Goal: Task Accomplishment & Management: Complete application form

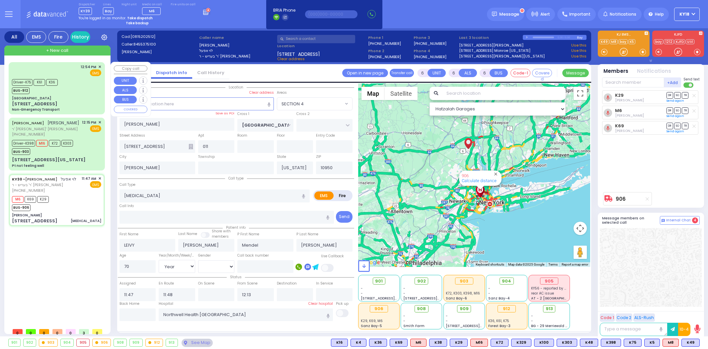
select select "SECTION 4"
select select "Year"
select select "[DEMOGRAPHIC_DATA]"
click at [63, 176] on div "KY30 - LEIVY APPEL לוי אפעל ר' בעריש - ר' אהרן פערענץ (845) 537-5100 11:47 AM ✕…" at bounding box center [56, 185] width 89 height 18
select select
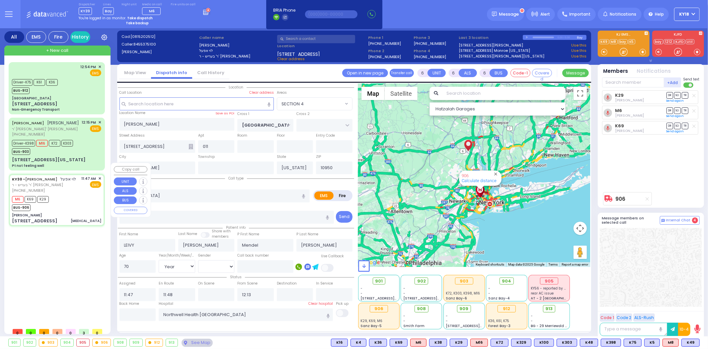
radio input "true"
select select "Year"
select select "[DEMOGRAPHIC_DATA]"
select select "Hatzalah Garages"
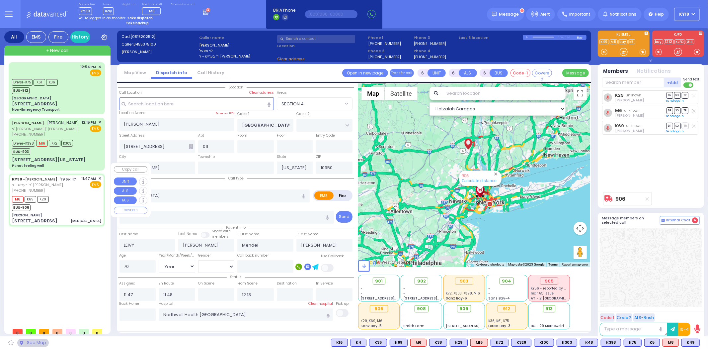
select select "SECTION 4"
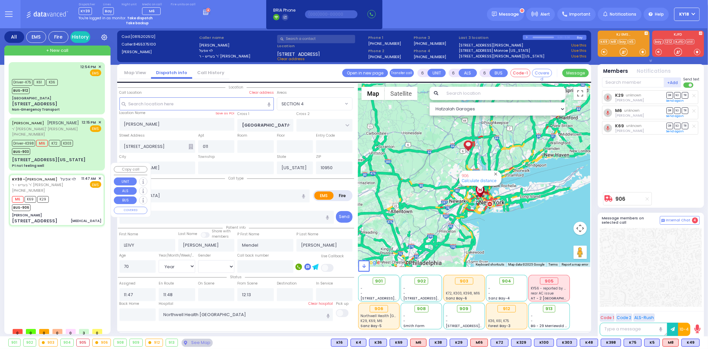
click at [65, 176] on div "KY30 - LEIVY APPEL לוי אפעל ר' בעריש - ר' אהרן פערענץ (845) 537-5100 11:47 AM ✕…" at bounding box center [56, 185] width 89 height 18
select select
radio input "true"
select select "Year"
select select "[DEMOGRAPHIC_DATA]"
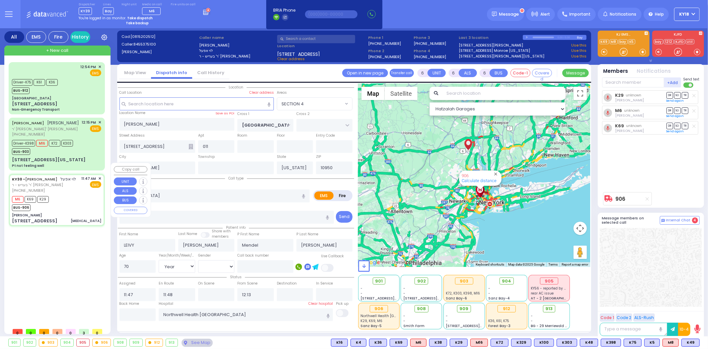
select select "Hatzalah Garages"
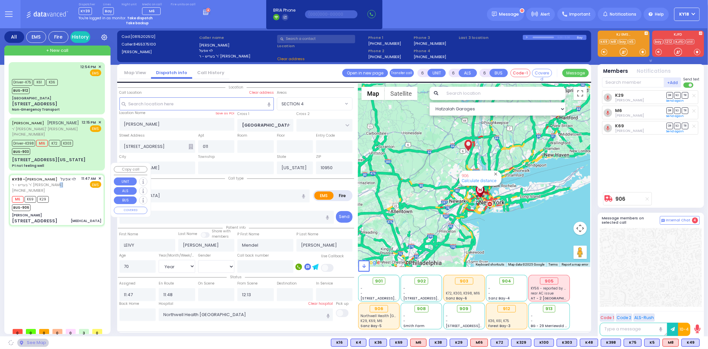
click at [65, 176] on div "KY30 - LEIVY APPEL לוי אפעל ר' בעריש - ר' אהרן פערענץ (845) 537-5100 11:47 AM ✕…" at bounding box center [56, 185] width 89 height 18
radio input "true"
select select "Year"
select select "[DEMOGRAPHIC_DATA]"
select select
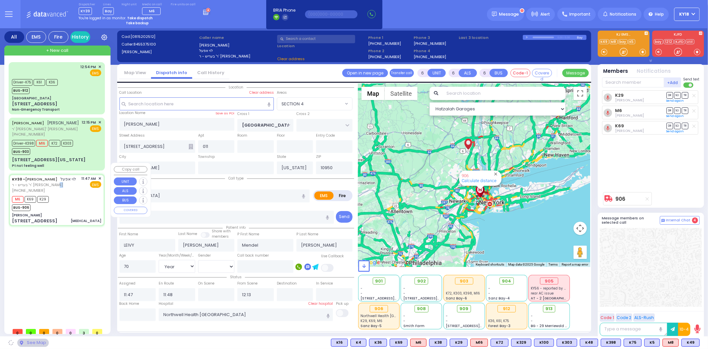
select select "Hatzalah Garages"
select select "SECTION 4"
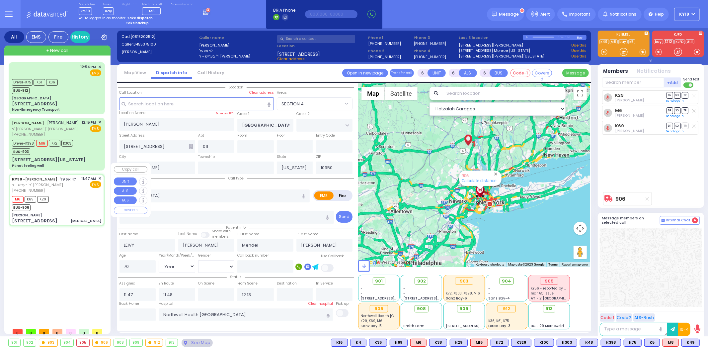
select select
radio input "true"
select select "Year"
select select "[DEMOGRAPHIC_DATA]"
select select "Hatzalah Garages"
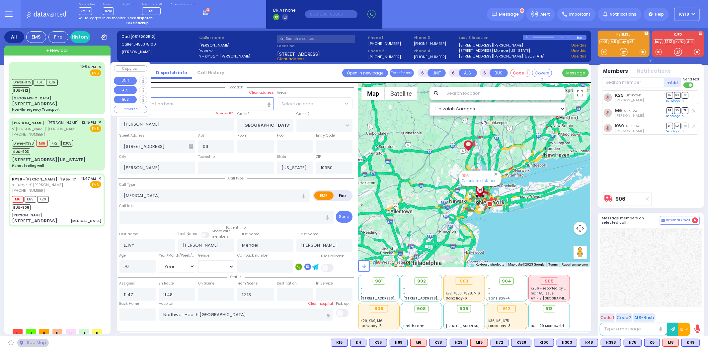
select select "SECTION 4"
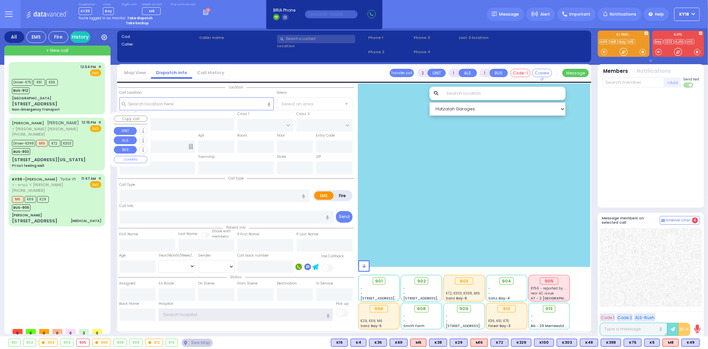
type input "ky18"
click at [65, 176] on div "KY30 - LEIVY APPEL לוי אפעל ר' בעריש - ר' אהרן פערענץ (845) 537-5100 11:47 AM ✕…" at bounding box center [56, 185] width 89 height 18
type input "6"
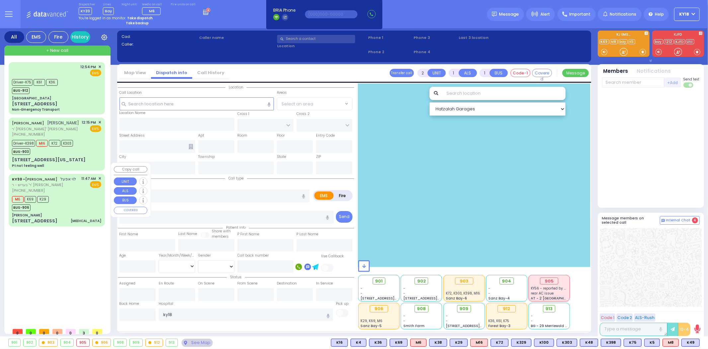
select select
type input "[MEDICAL_DATA]"
radio input "true"
type input "LEIVY"
type input "APPEL"
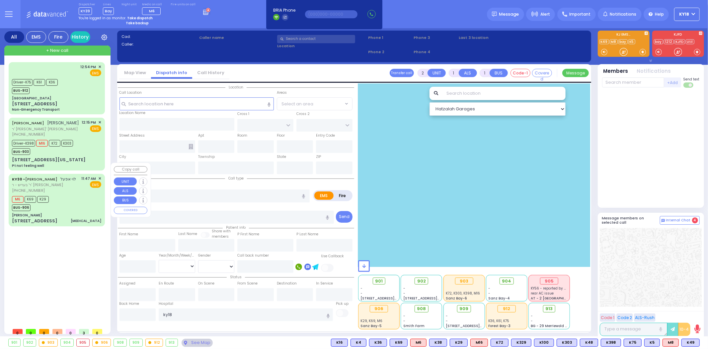
type input "Mendel"
type input "[PERSON_NAME]"
type input "70"
select select "Year"
select select "[DEMOGRAPHIC_DATA]"
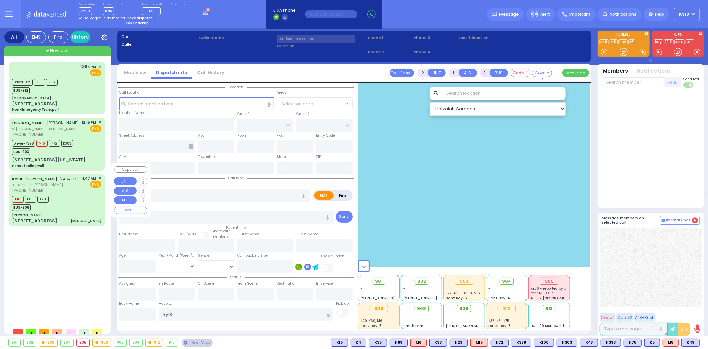
type input "11:47"
type input "11:48"
type input "12:13"
type input "Northwell Health [GEOGRAPHIC_DATA]"
select select "Hatzalah Garages"
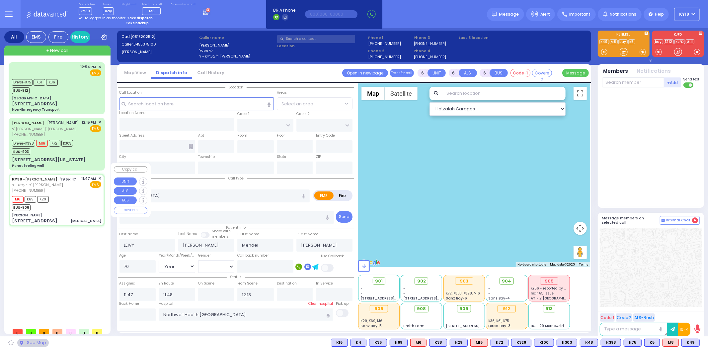
type input "Dr. Markowitz - ZelCare"
type input "BAKERTOWN RD"
type input "3 Hamaspik Way"
type input "011"
type input "Kiryas Joel"
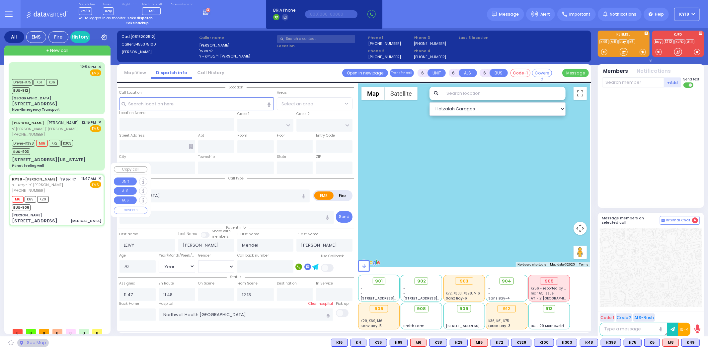
type input "New York"
type input "10950"
select select "SECTION 4"
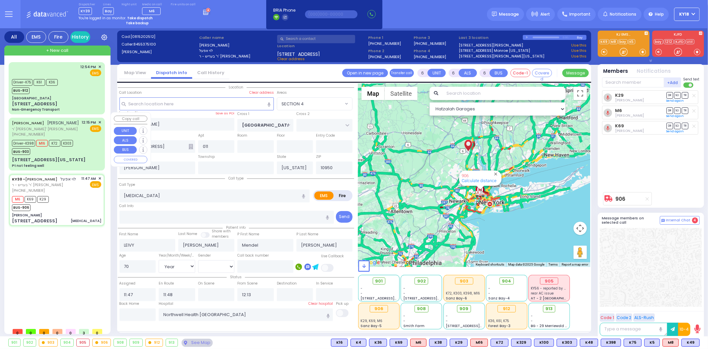
click at [77, 143] on div "Driver-K398 M16 K72 K303 BUS-903" at bounding box center [56, 146] width 89 height 17
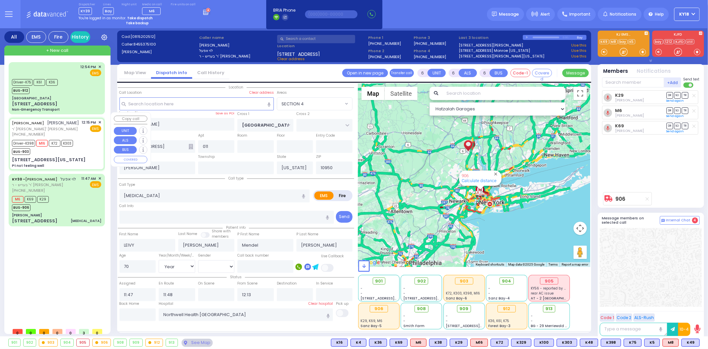
select select
type input "Pt not feeling well"
radio input "true"
type input "JOEL"
type input "TABAK"
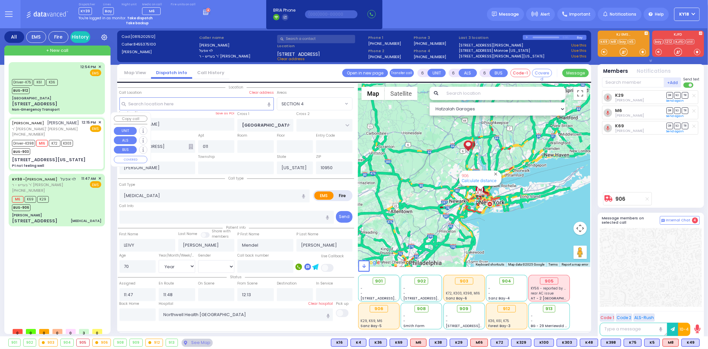
type input "Goldy"
type input "Tabak"
type input "34"
select select "Year"
select select "[DEMOGRAPHIC_DATA]"
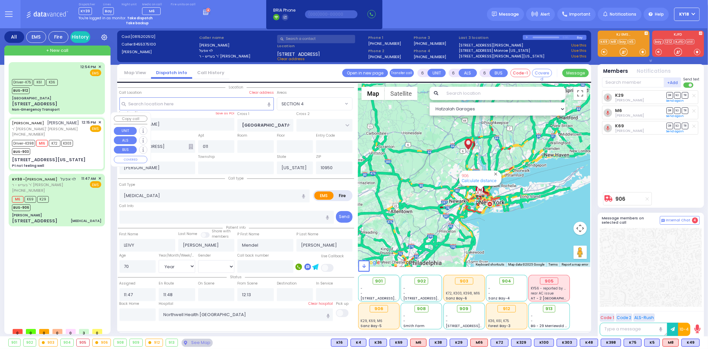
type input "12:15"
type input "12:17"
type input "12:53"
type input "New York Presbyterian Hospital- Columbia Campus"
type input "MERRIEWOLD LN SOUTH"
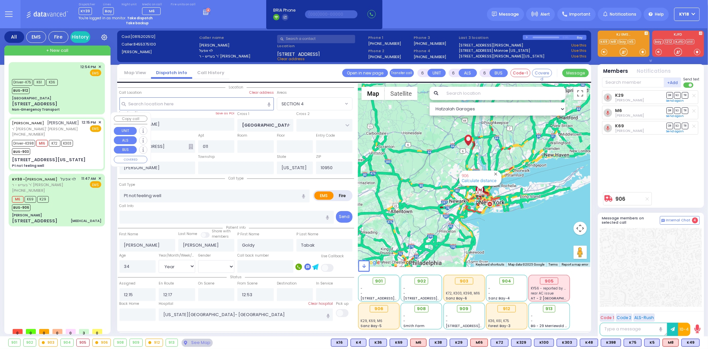
type input "ROANOKE DR"
type input "[STREET_ADDRESS][US_STATE]"
type input "Monroe"
select select "Hatzalah Garages"
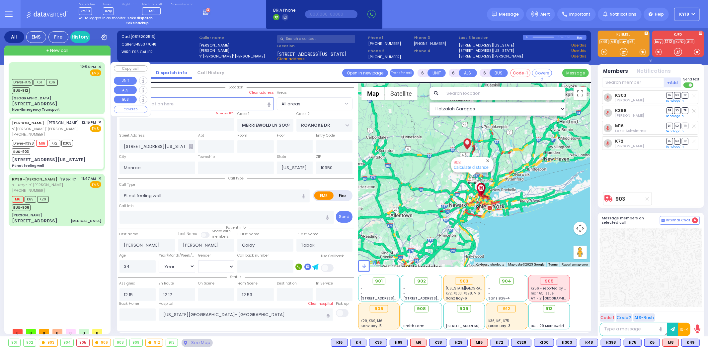
click at [85, 99] on div "[GEOGRAPHIC_DATA]" at bounding box center [56, 98] width 89 height 5
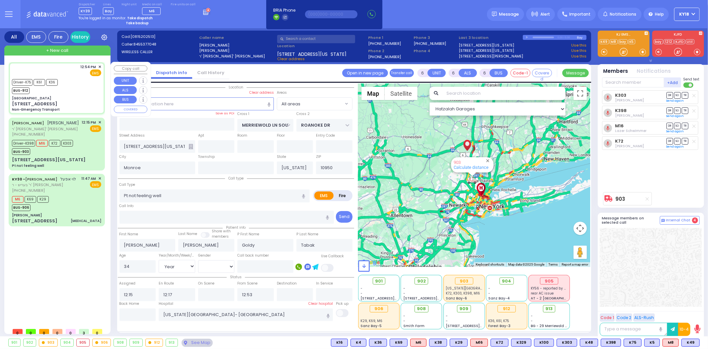
select select
type input "Non-Emergency Transport"
radio input "true"
type input "Mayer"
type input "Moskowitz"
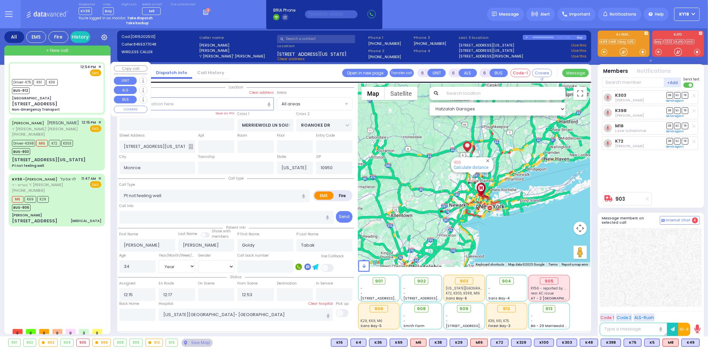
type input "14"
select select "Year"
select select "[DEMOGRAPHIC_DATA]"
type input "12:54"
type input "12:55"
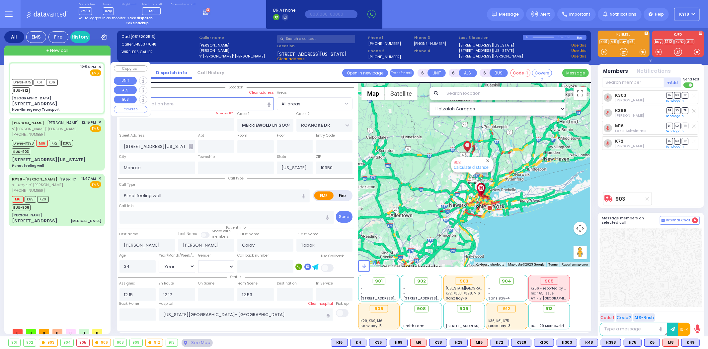
type input "12:56"
type input "13:10"
type input "[GEOGRAPHIC_DATA]"
type input "WEST 165TH ST"
type input "WEST 166TH ST"
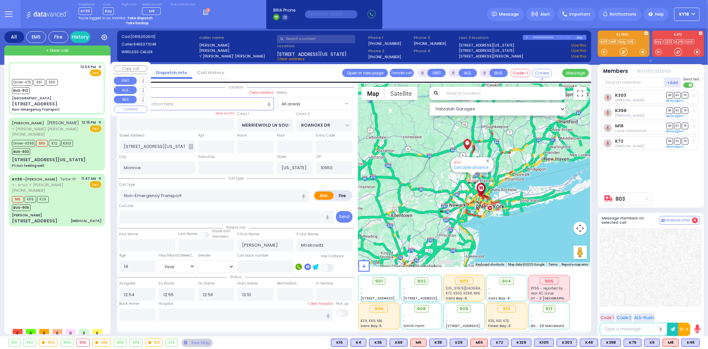
type input "[STREET_ADDRESS]"
type input "[US_STATE]"
type input "10032"
select select "Hatzalah Garages"
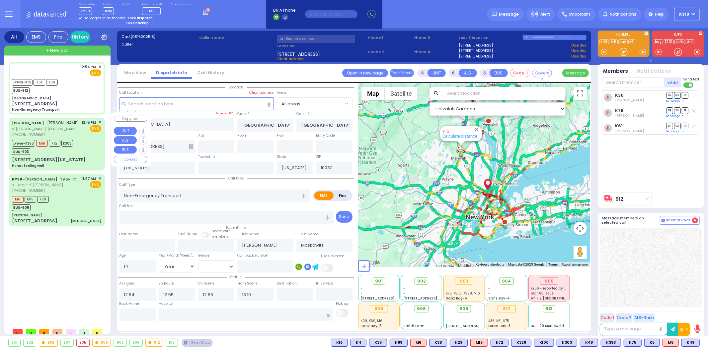
select select
radio input "true"
select select "Year"
select select "[DEMOGRAPHIC_DATA]"
type input "Residence 271 east 143rd street Brooklyn"
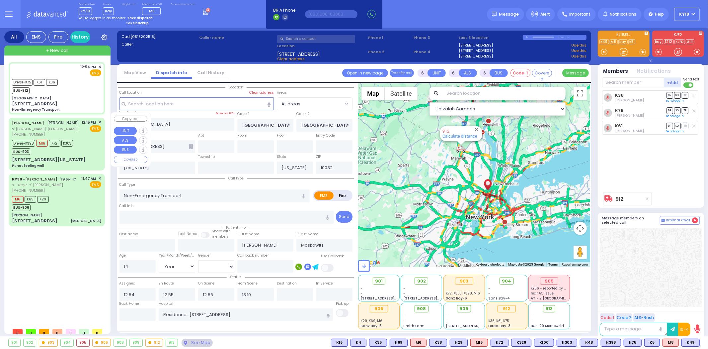
select select "Hatzalah Garages"
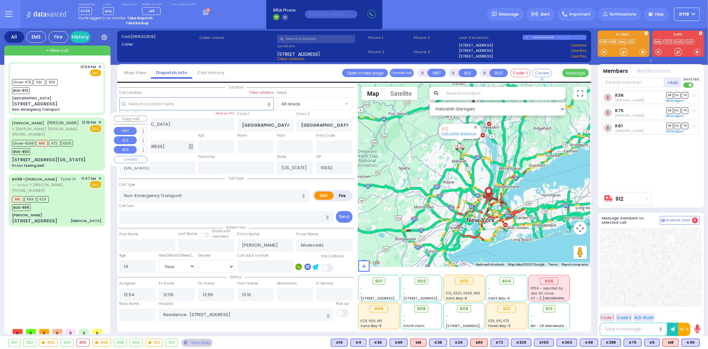
select select
radio input "true"
select select "Year"
select select "[DEMOGRAPHIC_DATA]"
select select "Hatzalah Garages"
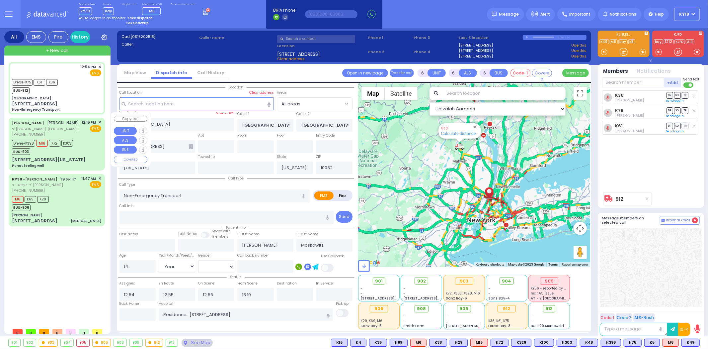
select select
radio input "true"
select select "Year"
select select "[DEMOGRAPHIC_DATA]"
select select "Hatzalah Garages"
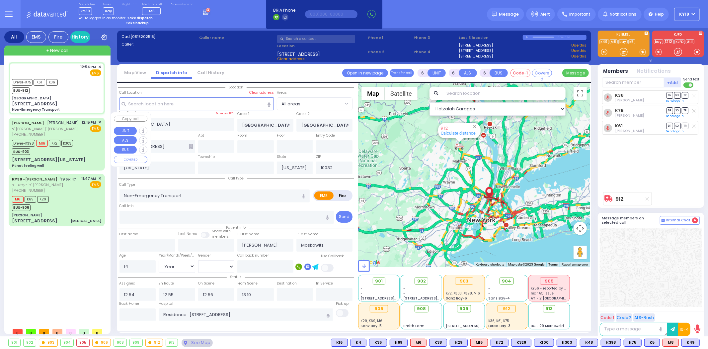
select select
radio input "true"
select select "Year"
select select "[DEMOGRAPHIC_DATA]"
select select "Hatzalah Garages"
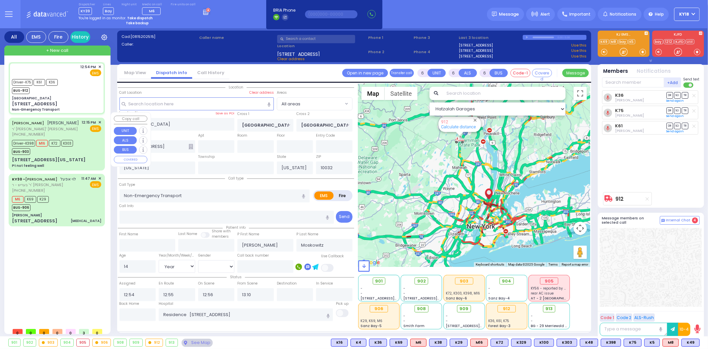
select select
radio input "true"
select select "Year"
select select "[DEMOGRAPHIC_DATA]"
select select "Hatzalah Garages"
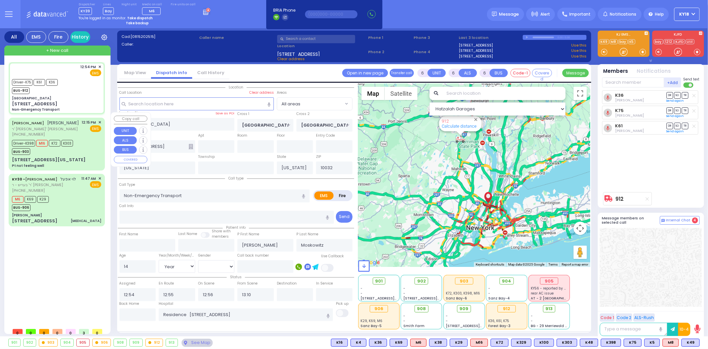
select select
radio input "true"
select select "Year"
select select "[DEMOGRAPHIC_DATA]"
select select "Hatzalah Garages"
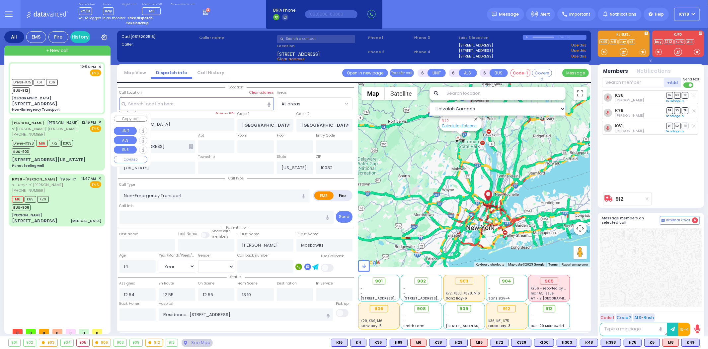
select select
radio input "true"
select select "Year"
select select "[DEMOGRAPHIC_DATA]"
select select "Hatzalah Garages"
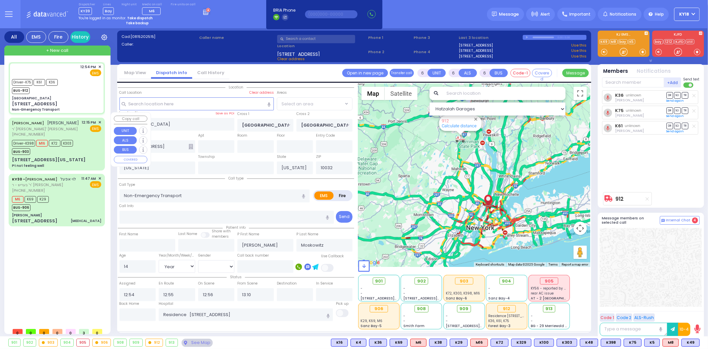
select select
radio input "true"
select select "Year"
select select "[DEMOGRAPHIC_DATA]"
select select "Hatzalah Garages"
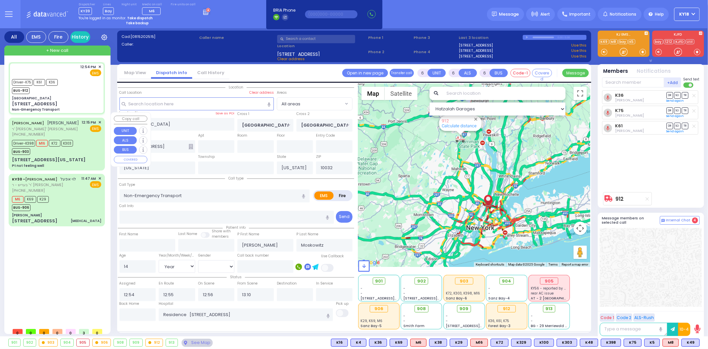
select select
radio input "true"
select select "Year"
select select "[DEMOGRAPHIC_DATA]"
select select "Hatzalah Garages"
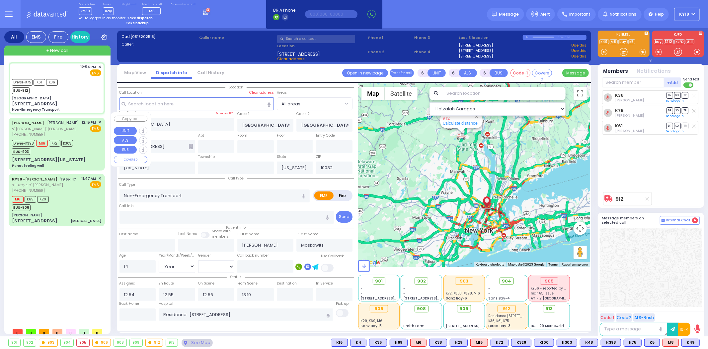
select select
radio input "true"
select select "Year"
select select "[DEMOGRAPHIC_DATA]"
select select "Hatzalah Garages"
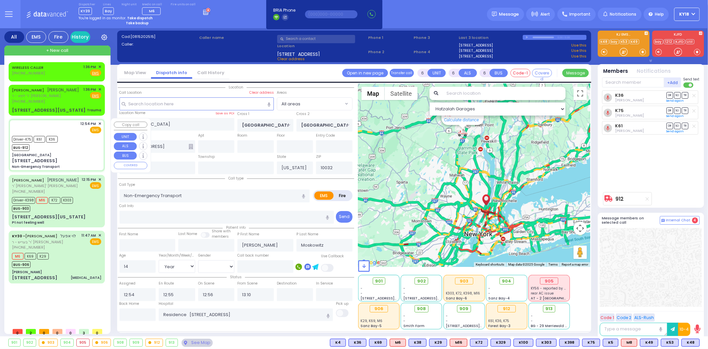
select select
radio input "true"
select select "Year"
select select "[DEMOGRAPHIC_DATA]"
select select "Hatzalah Garages"
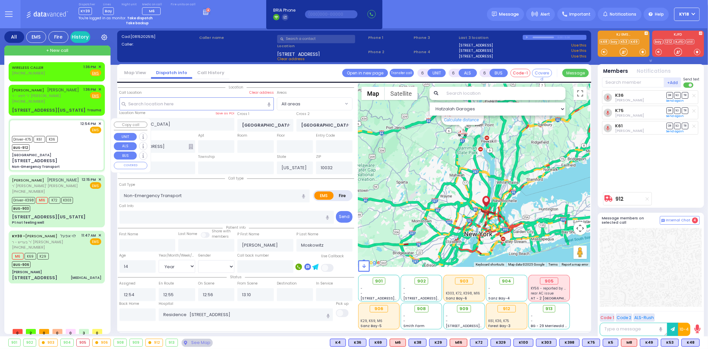
select select
radio input "true"
select select "Year"
select select "[DEMOGRAPHIC_DATA]"
select select "Hatzalah Garages"
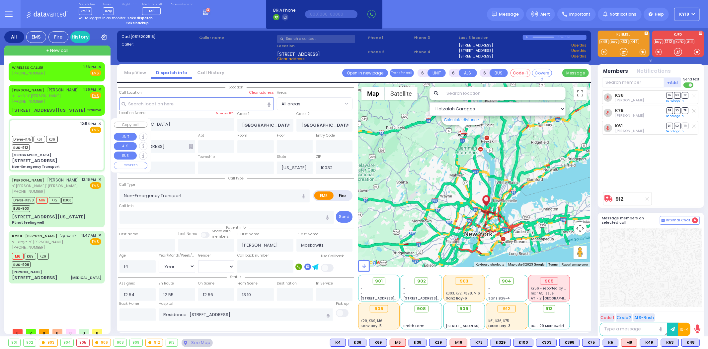
select select
radio input "true"
select select "Year"
select select "[DEMOGRAPHIC_DATA]"
select select "Hatzalah Garages"
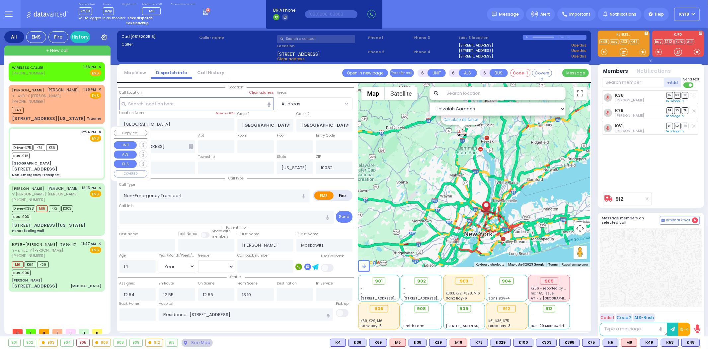
select select
radio input "true"
select select "Year"
select select "[DEMOGRAPHIC_DATA]"
select select "Hatzalah Garages"
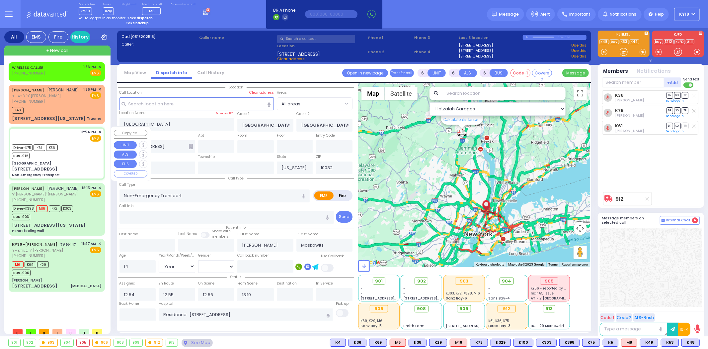
select select
radio input "true"
select select "Year"
select select "[DEMOGRAPHIC_DATA]"
type input "14:00"
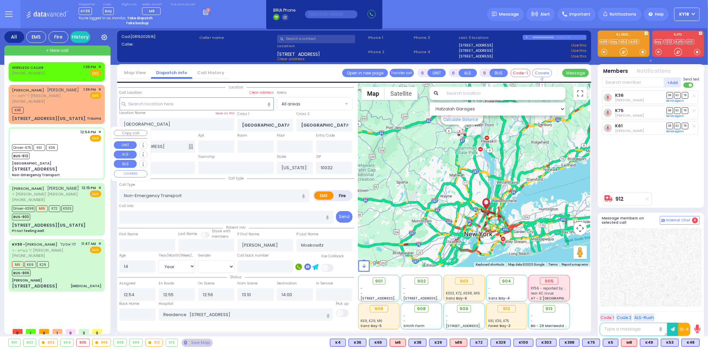
select select "Hatzalah Garages"
select select
radio input "true"
select select "Year"
select select "[DEMOGRAPHIC_DATA]"
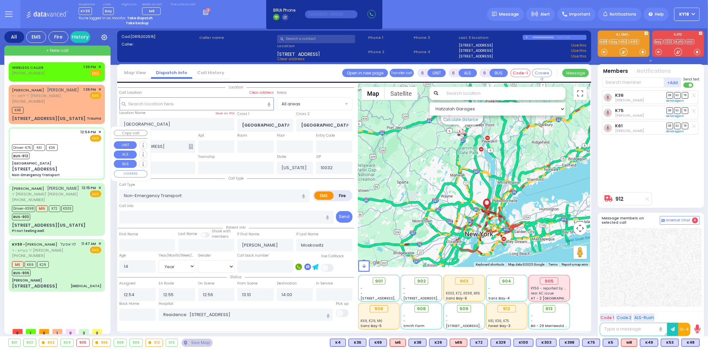
select select "Hatzalah Garages"
select select
radio input "true"
select select "Year"
select select "[DEMOGRAPHIC_DATA]"
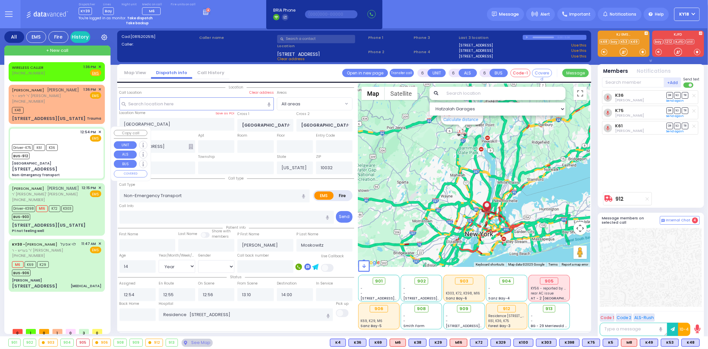
type input "14:05"
select select "Hatzalah Garages"
select select
radio input "true"
select select "Year"
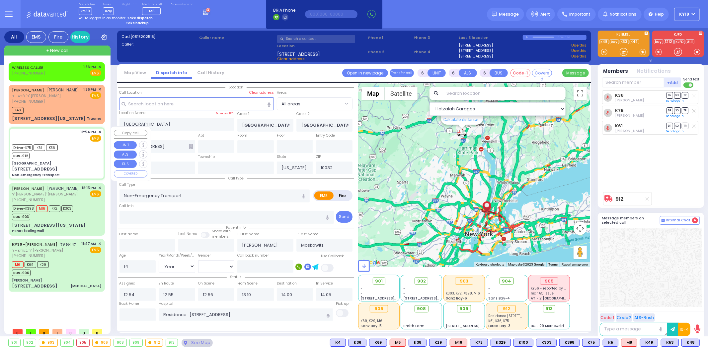
select select "[DEMOGRAPHIC_DATA]"
select select "Hatzalah Garages"
select select
radio input "true"
select select "Year"
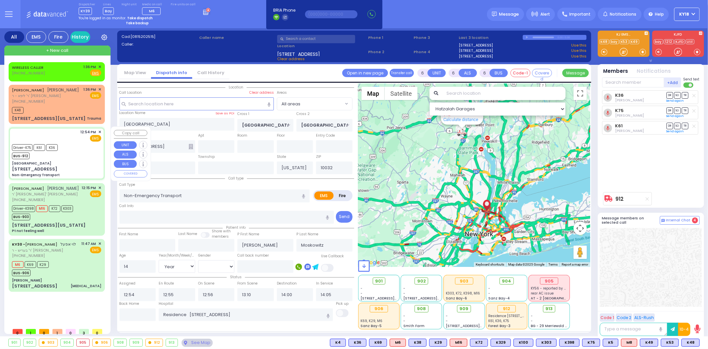
select select "[DEMOGRAPHIC_DATA]"
select select "Hatzalah Garages"
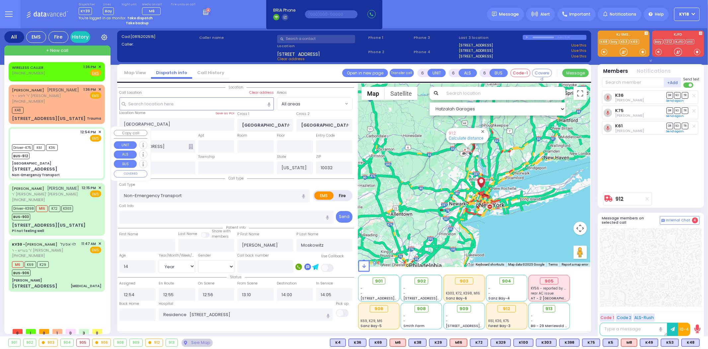
select select
radio input "true"
select select "Year"
select select "[DEMOGRAPHIC_DATA]"
select select "Hatzalah Garages"
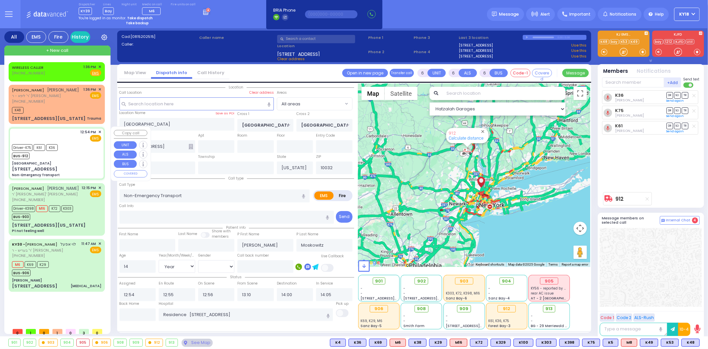
select select
radio input "true"
select select "Year"
select select "[DEMOGRAPHIC_DATA]"
select select "Hatzalah Garages"
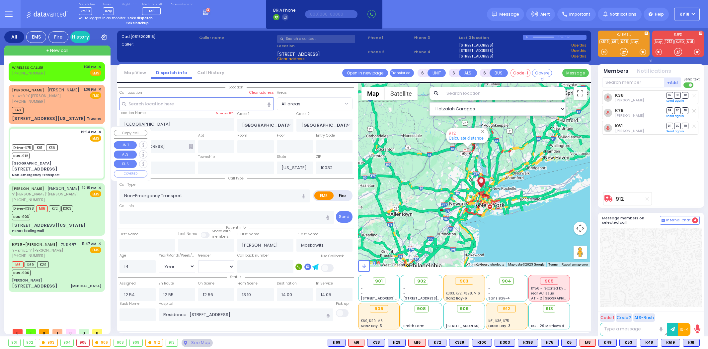
select select "Year"
select select "[DEMOGRAPHIC_DATA]"
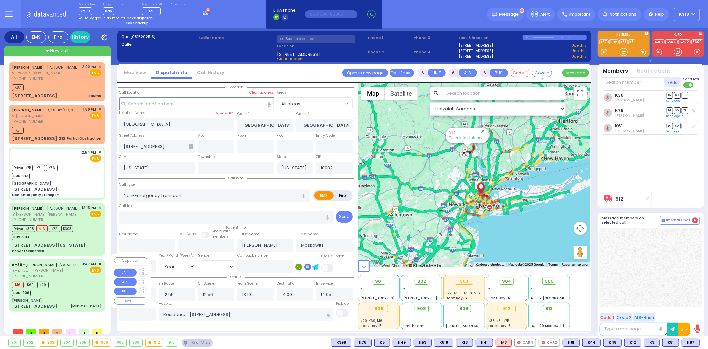
click at [60, 273] on div "(845) 537-5100" at bounding box center [44, 276] width 64 height 6
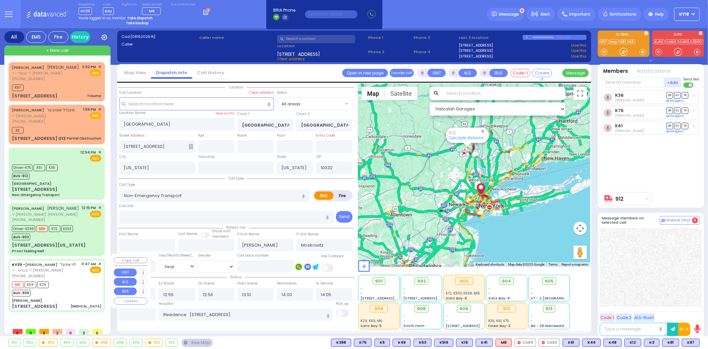
select select
type input "[MEDICAL_DATA]"
radio input "true"
type input "LEIVY"
type input "APPEL"
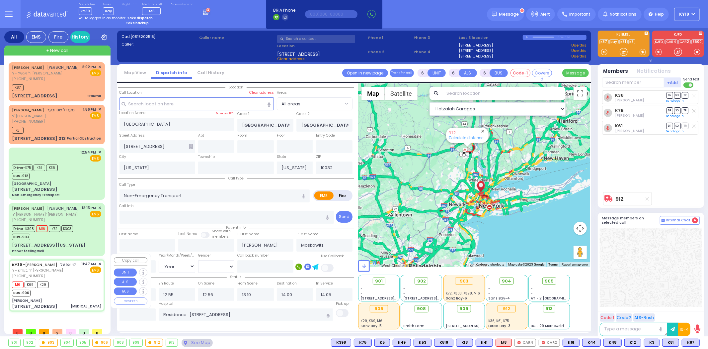
type input "Mendel"
type input "[PERSON_NAME]"
type input "70"
select select "Year"
select select "[DEMOGRAPHIC_DATA]"
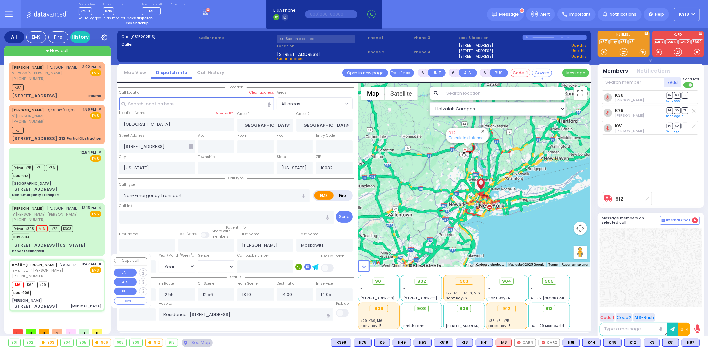
type input "11:47"
type input "11:48"
type input "12:13"
type input "Northwell Health Lenox Hill"
type input "[PERSON_NAME]"
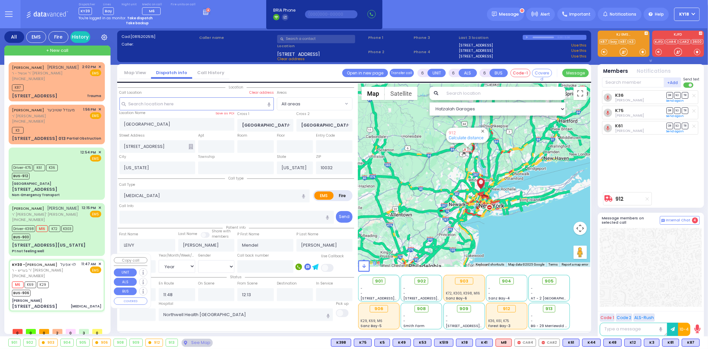
type input "BAKERTOWN RD"
type input "3 Hamaspik Way"
type input "011"
type input "Kiryas Joel"
type input "10950"
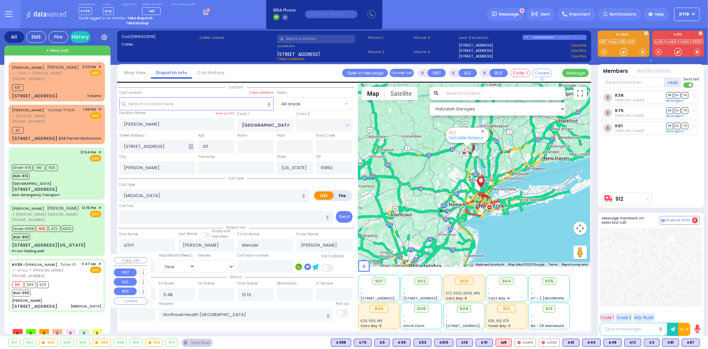
select select "SECTION 4"
select select "Hatzalah Garages"
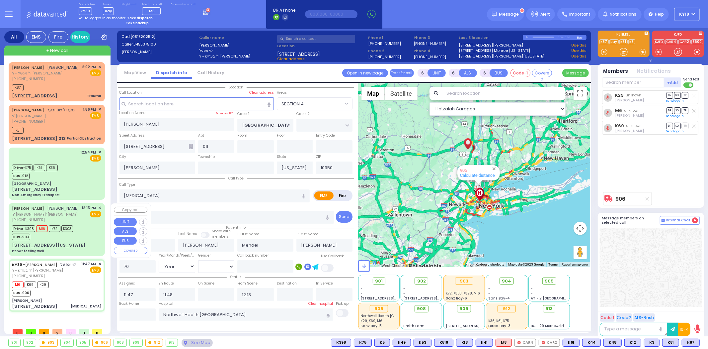
click at [61, 245] on div "8 VIRGINIA AVE Pt not feeling well" at bounding box center [56, 248] width 89 height 12
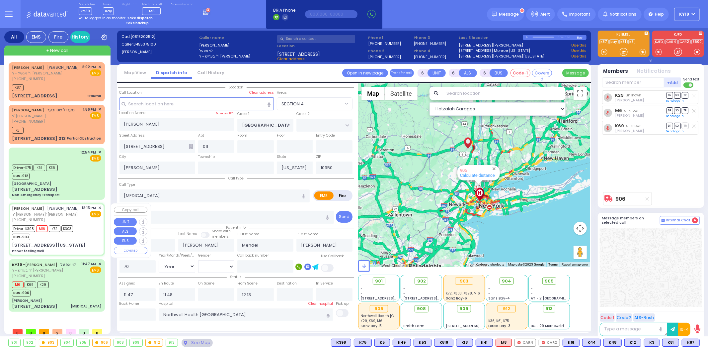
select select
type input "Pt not feeling well"
radio input "true"
type input "JOEL"
type input "TABAK"
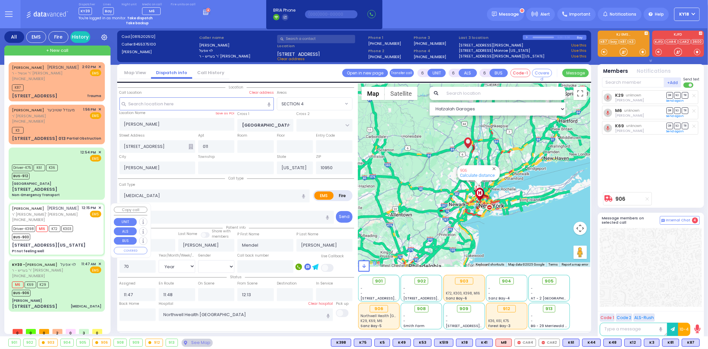
type input "Goldy"
type input "Tabak"
type input "34"
select select "Year"
select select "[DEMOGRAPHIC_DATA]"
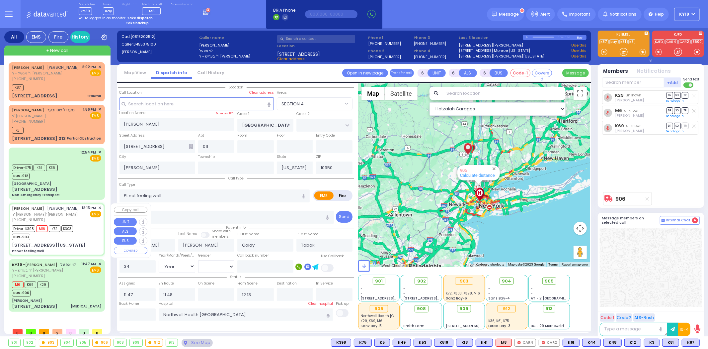
type input "12:15"
type input "12:17"
type input "12:24"
type input "12:53"
type input "13:33"
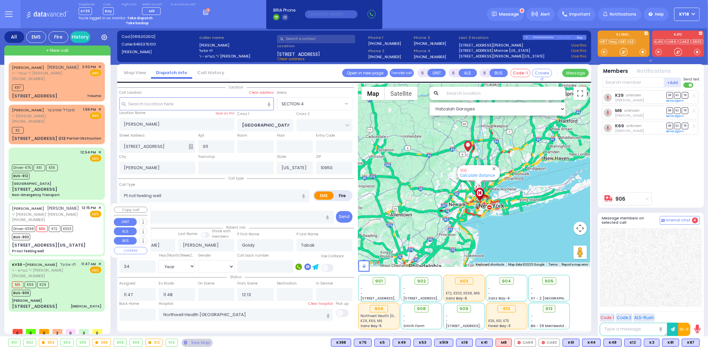
type input "13:58"
type input "[US_STATE][GEOGRAPHIC_DATA]- [GEOGRAPHIC_DATA]"
select select "Hatzalah Garages"
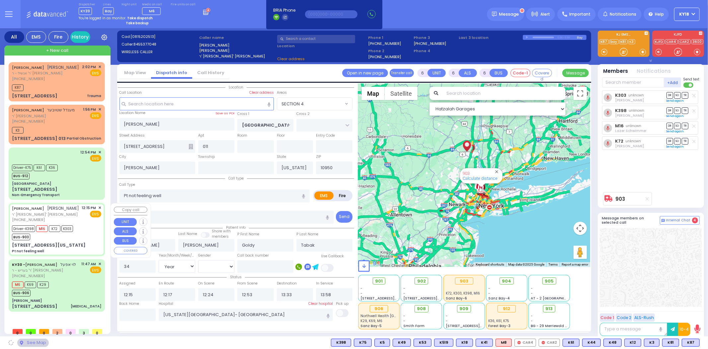
type input "MERRIEWOLD LN SOUTH"
type input "ROANOKE DR"
type input "[STREET_ADDRESS][US_STATE]"
type input "Monroe"
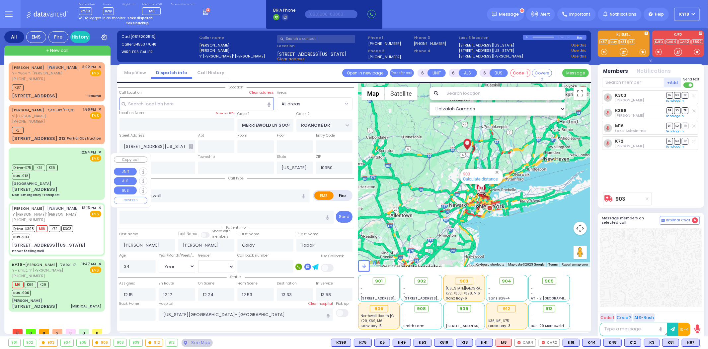
click at [60, 192] on div "Non-Emergency Transport" at bounding box center [36, 194] width 48 height 5
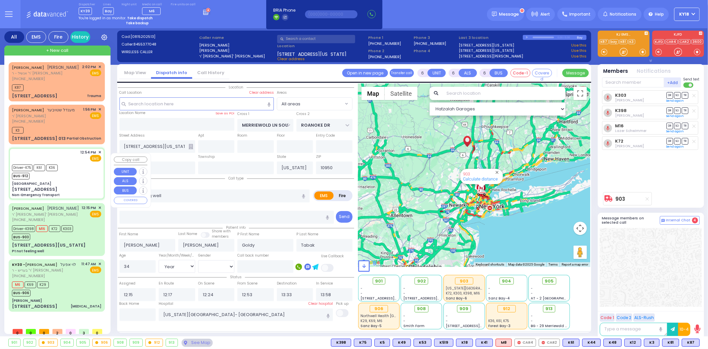
select select
type input "Non-Emergency Transport"
radio input "true"
type input "Mayer"
type input "Moskowitz"
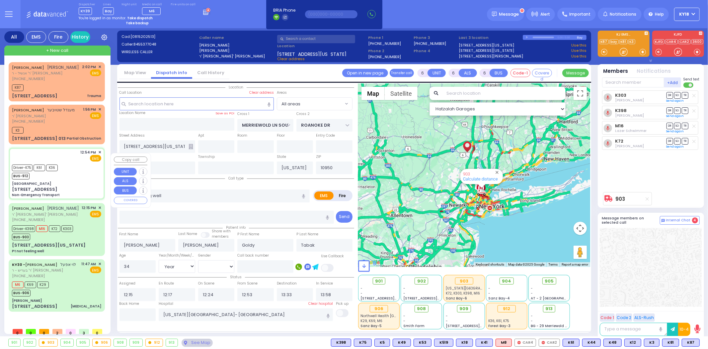
type input "14"
select select "Year"
select select "[DEMOGRAPHIC_DATA]"
type input "12:54"
type input "12:55"
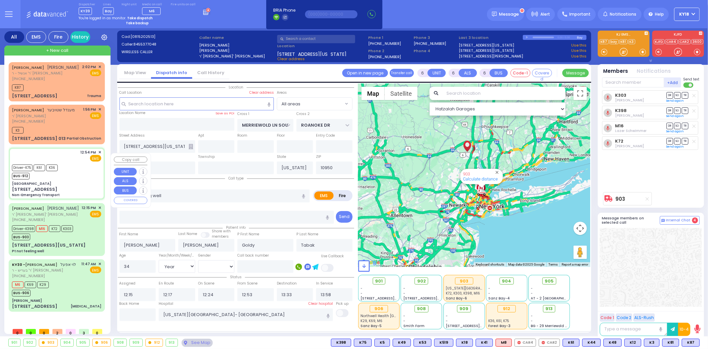
type input "12:56"
type input "13:10"
type input "14:00"
type input "14:05"
type input "Residence 271 east 143rd street Brooklyn"
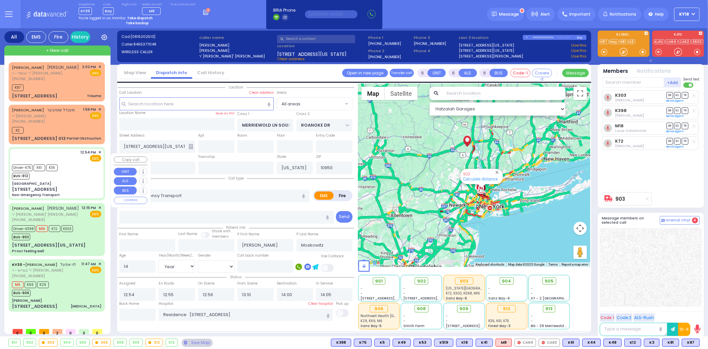
select select "Hatzalah Garages"
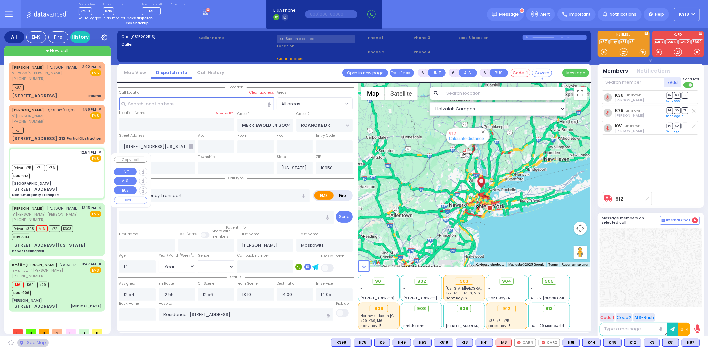
type input "[GEOGRAPHIC_DATA]"
type input "WEST 165TH ST"
type input "WEST 166TH ST"
type input "[STREET_ADDRESS]"
type input "New York"
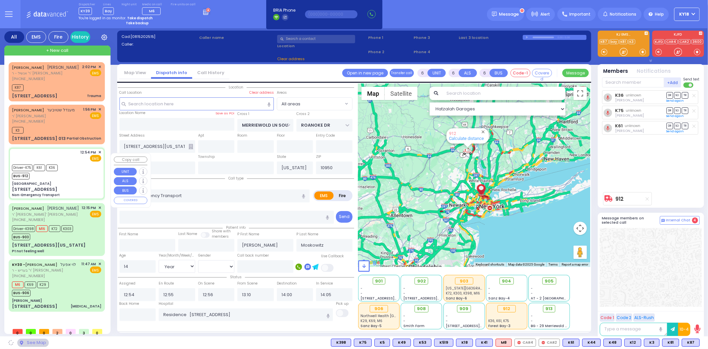
type input "10032"
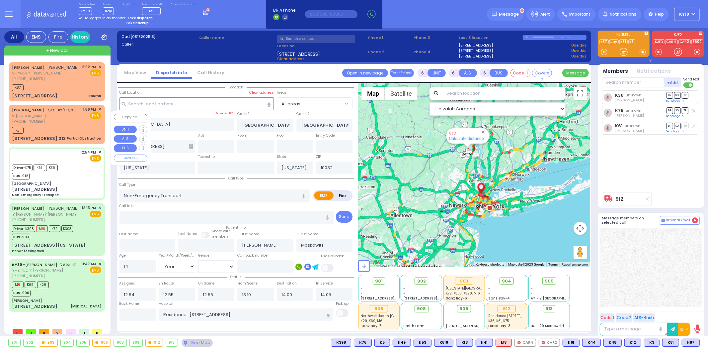
click at [63, 142] on div "28 QUICKWAY RD 013 Partial Obstruction" at bounding box center [56, 138] width 89 height 7
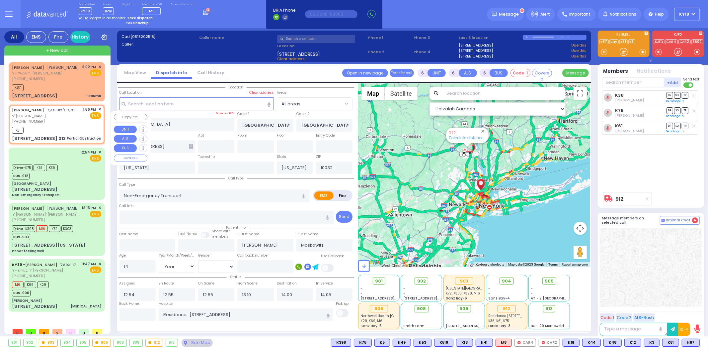
type input "2"
type input "1"
select select
type input "Partial Obstruction"
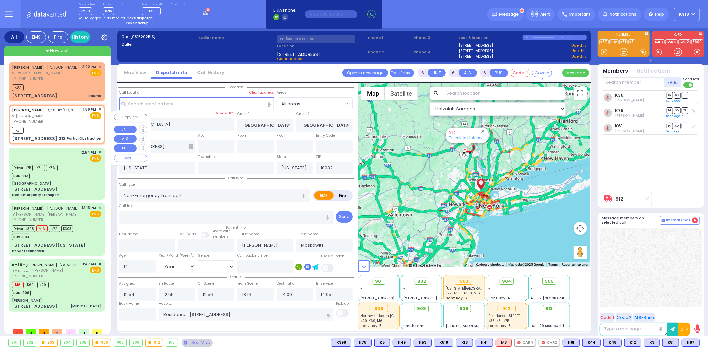
radio input "true"
type input "MENDEL"
type input "STAUBER"
select select
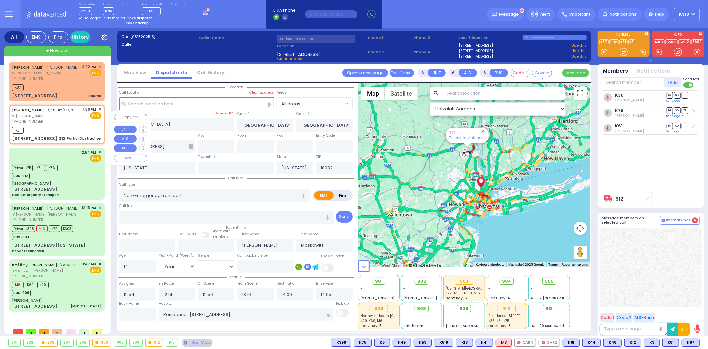
type input "13:56"
type input "13:57"
type input "APTA WAY"
type input "VAN BUREN DR"
type input "28 QUICKWAY RD"
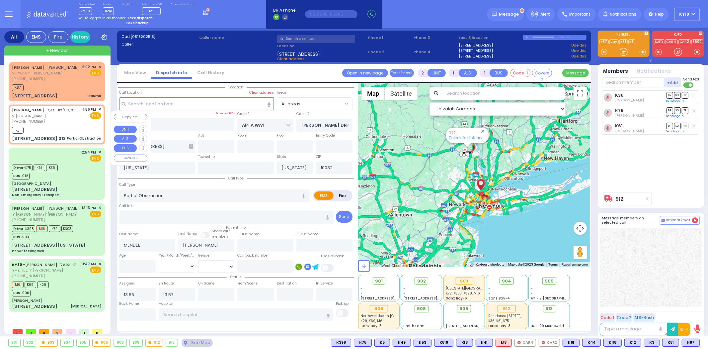
type input "013"
type input "Kiryas Joel"
type input "10950"
select select "SECTION 1"
select select "Hatzalah Garages"
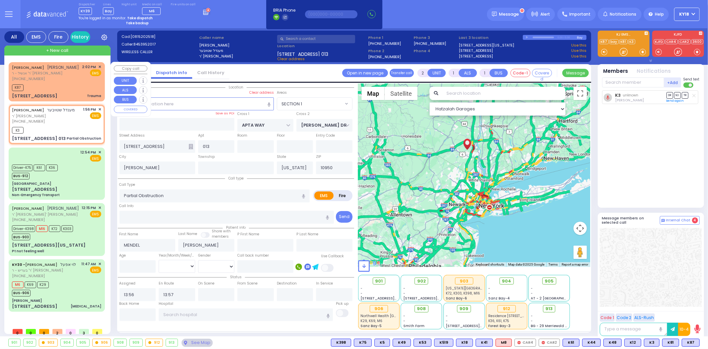
click at [74, 99] on div "12 Dartmouth Road Trauma" at bounding box center [56, 96] width 89 height 7
type input "0"
select select
type input "Trauma"
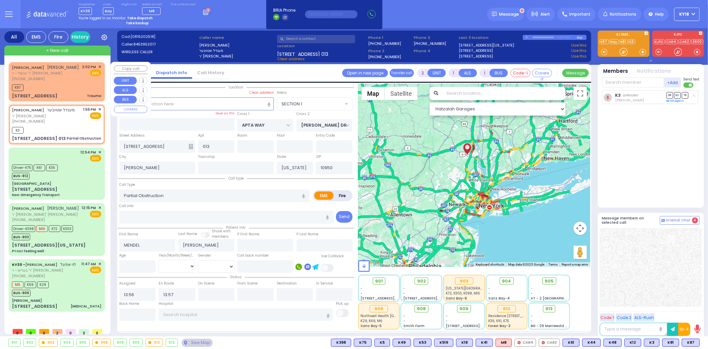
radio input "true"
type input "YITZCHOK EIZIK"
type input "GOLDBERGER"
select select
type input "14:02"
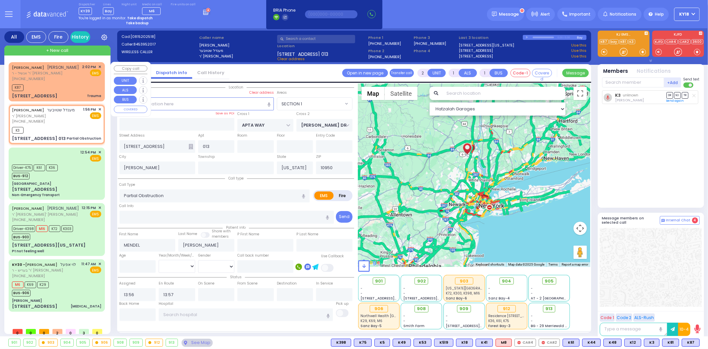
type input "14:03"
select select "Hatzalah Garages"
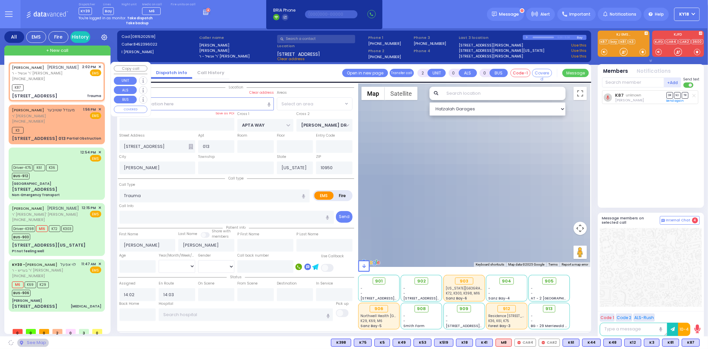
type input "VANDERBILT DR"
type input "[STREET_ADDRESS]"
type input "Woodbury"
type input "10930"
select select "HIGHLAND LAKE ESTATE"
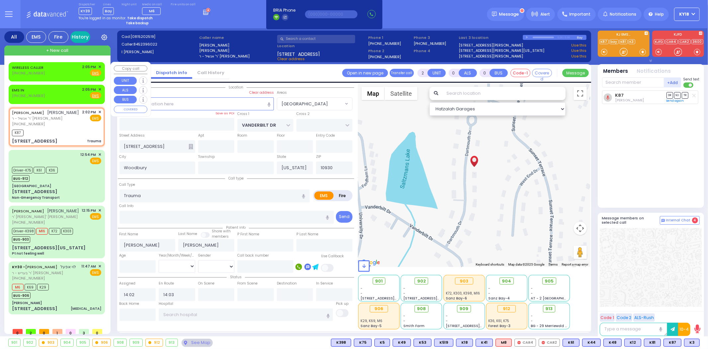
click at [83, 35] on link "History" at bounding box center [80, 37] width 20 height 12
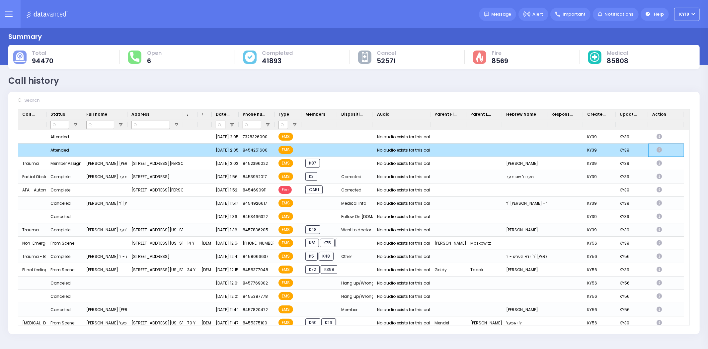
click at [658, 150] on icon "Press SPACE to deselect this row." at bounding box center [660, 150] width 7 height 6
select select
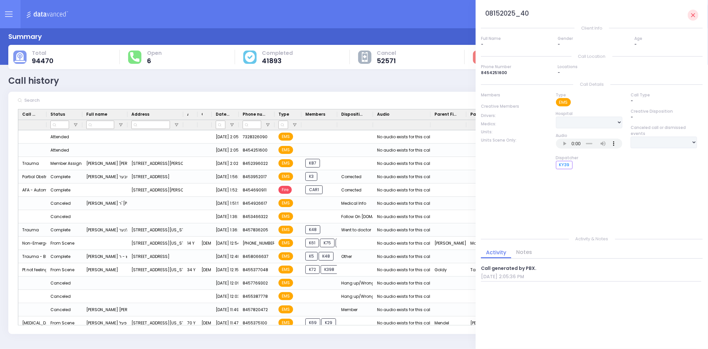
click at [612, 162] on div "KY39" at bounding box center [589, 165] width 66 height 9
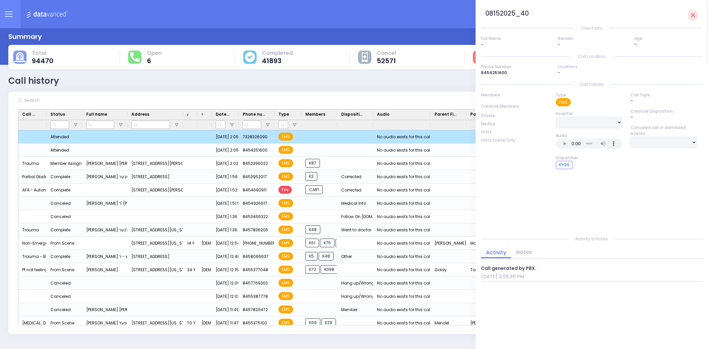
click at [451, 140] on div "Press SPACE to deselect this row." at bounding box center [449, 136] width 36 height 13
select select
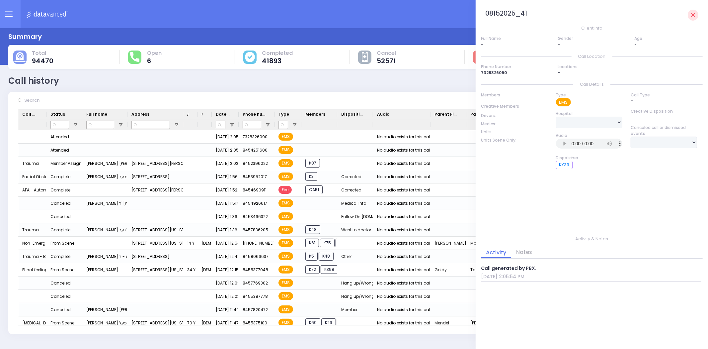
click at [66, 15] on img at bounding box center [48, 14] width 44 height 8
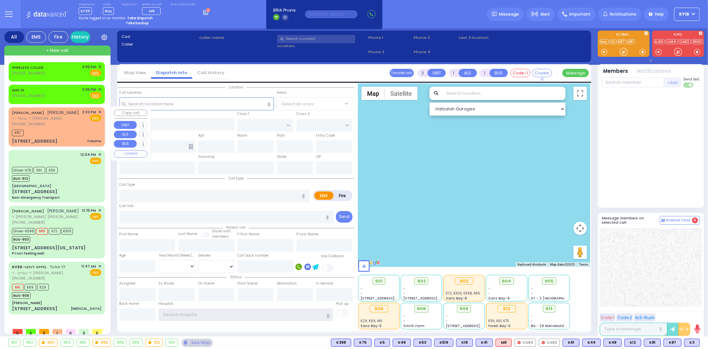
type input "ky18"
click at [79, 121] on span "ר' אנשיל - ר' [PERSON_NAME]" at bounding box center [45, 119] width 67 height 6
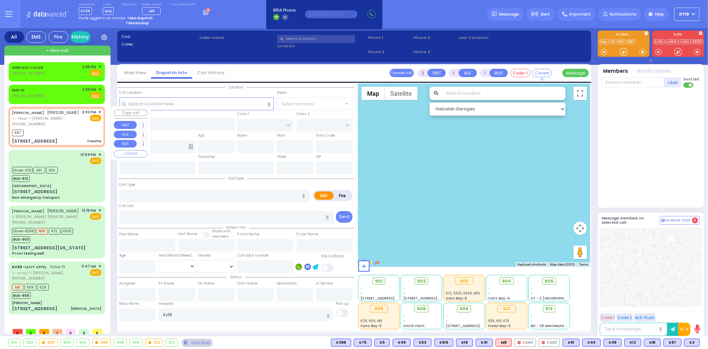
type input "0"
select select
type input "Trauma"
radio input "true"
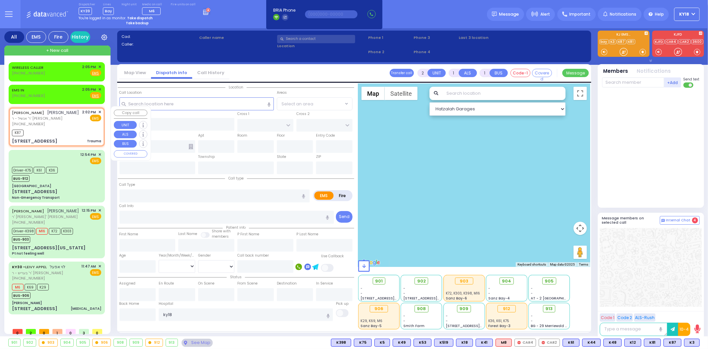
type input "[PERSON_NAME]"
select select
type input "14:02"
type input "14:03"
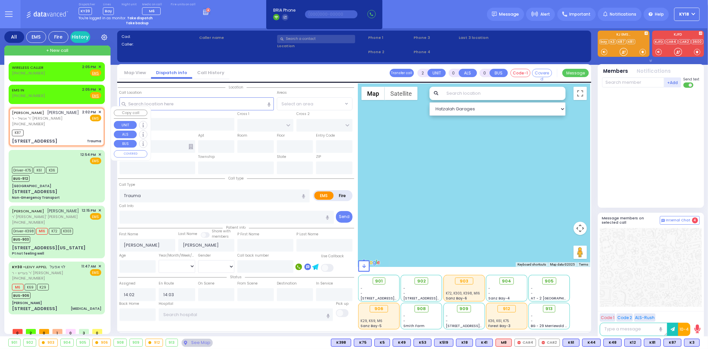
type input "VANDERBILT DR"
type input "[STREET_ADDRESS]"
type input "Woodbury"
type input "[US_STATE]"
type input "10930"
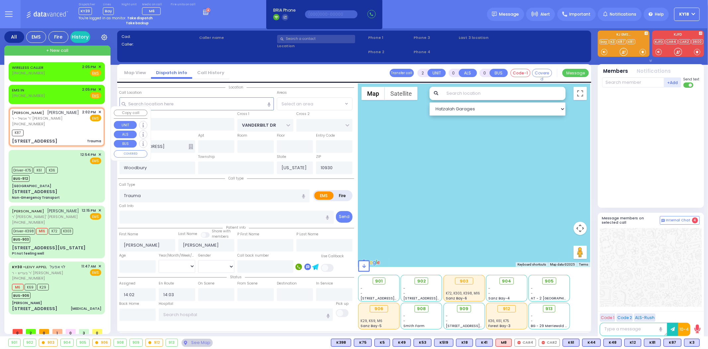
select select "[GEOGRAPHIC_DATA]"
select select "Hatzalah Garages"
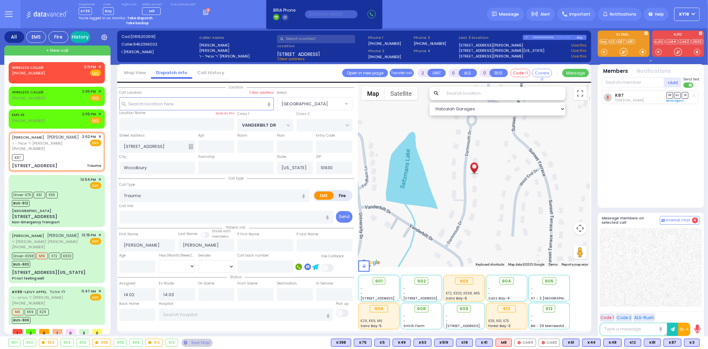
click at [78, 34] on link "History" at bounding box center [80, 37] width 20 height 12
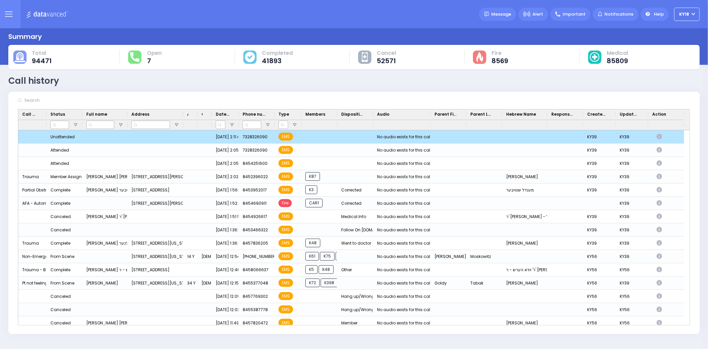
click at [660, 138] on icon "Press SPACE to deselect this row." at bounding box center [660, 137] width 7 height 6
select select
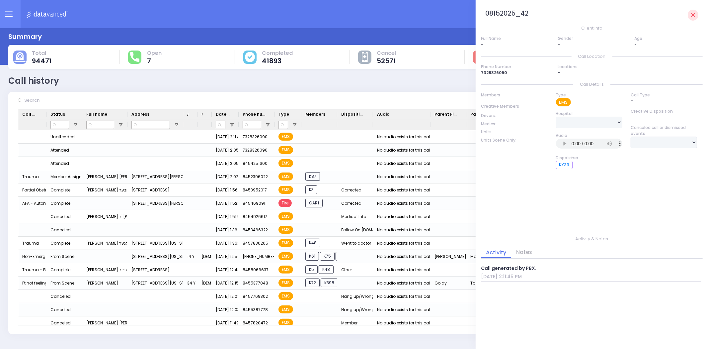
click at [47, 16] on img at bounding box center [48, 14] width 44 height 8
